Goal: Find specific page/section: Find specific page/section

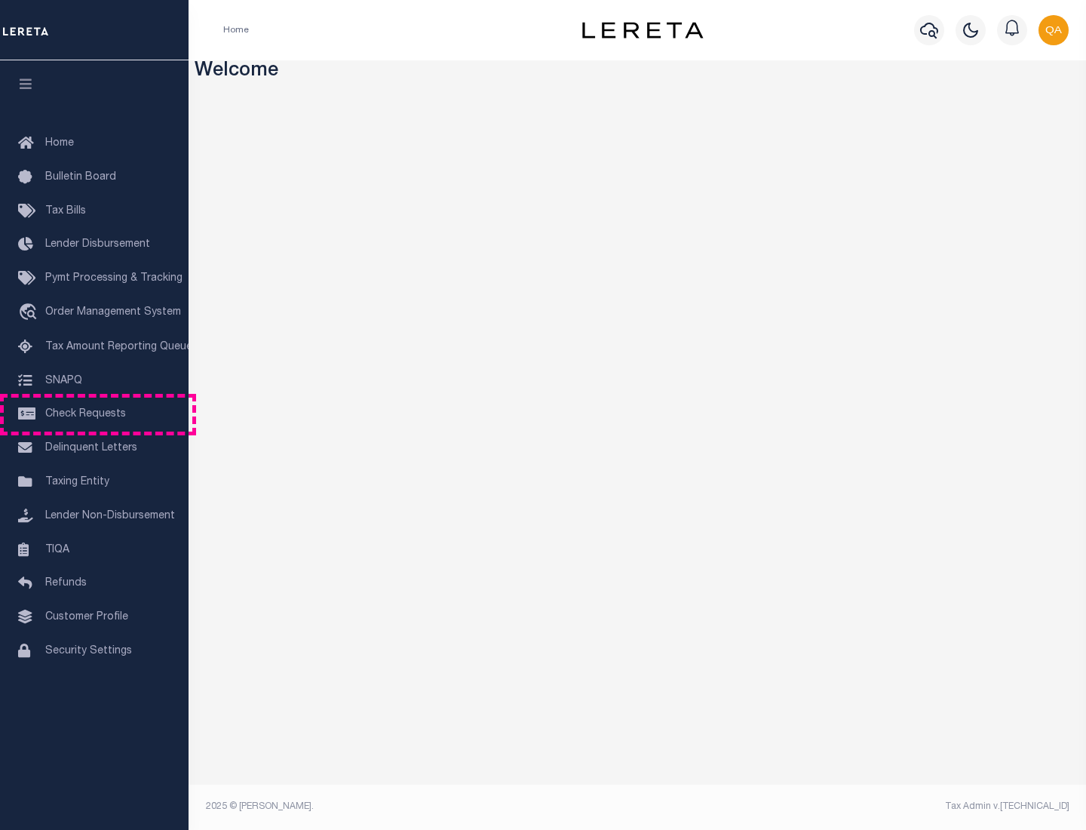
click at [94, 414] on span "Check Requests" at bounding box center [85, 414] width 81 height 11
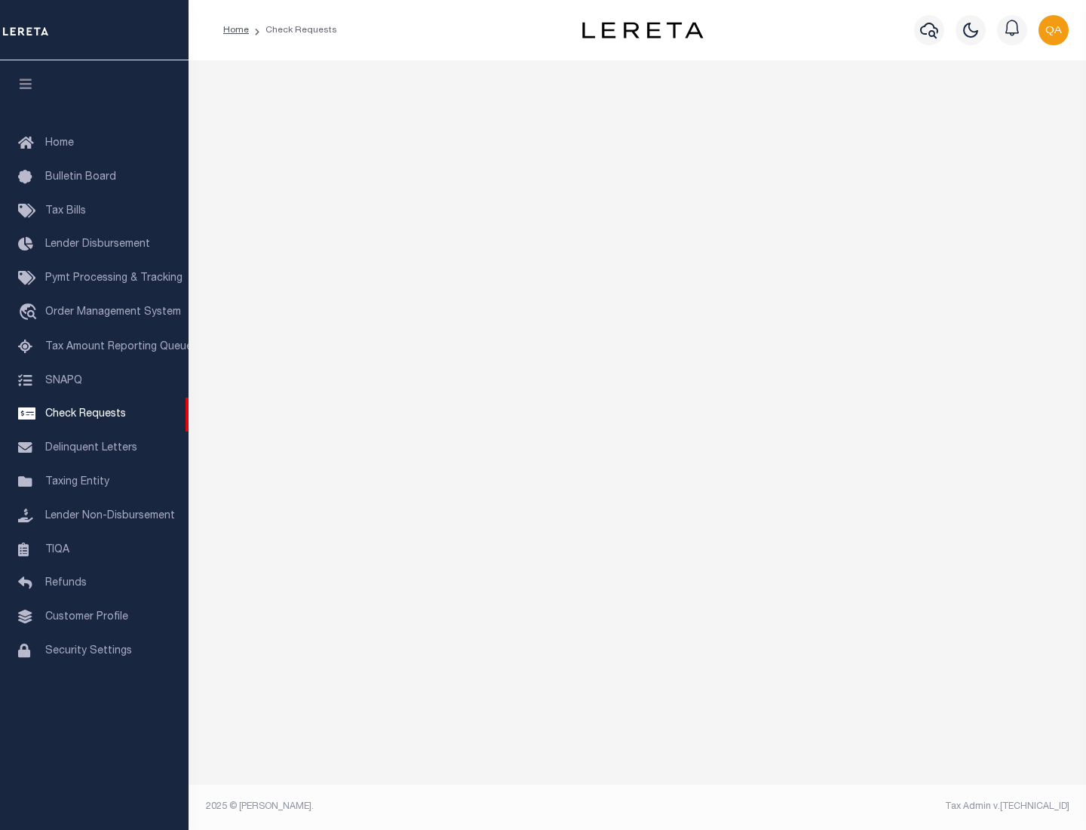
select select "50"
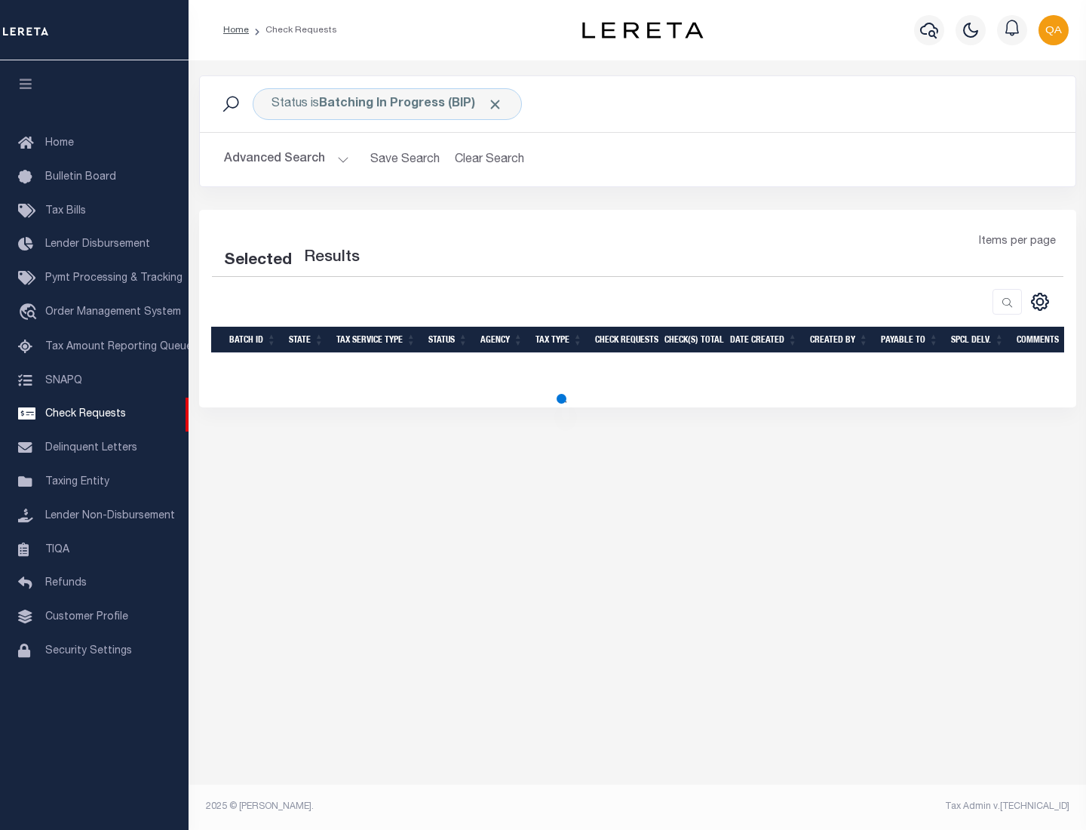
select select "50"
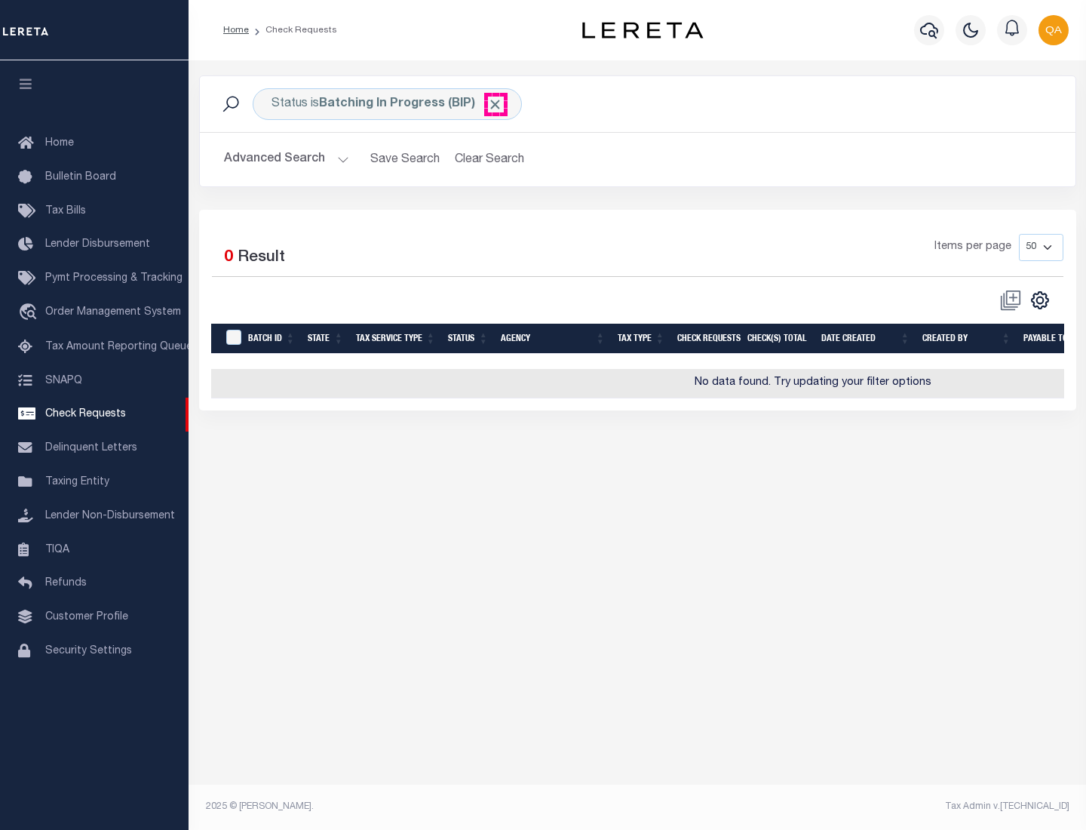
click at [496, 104] on span "Click to Remove" at bounding box center [495, 105] width 16 height 16
